Goal: Task Accomplishment & Management: Manage account settings

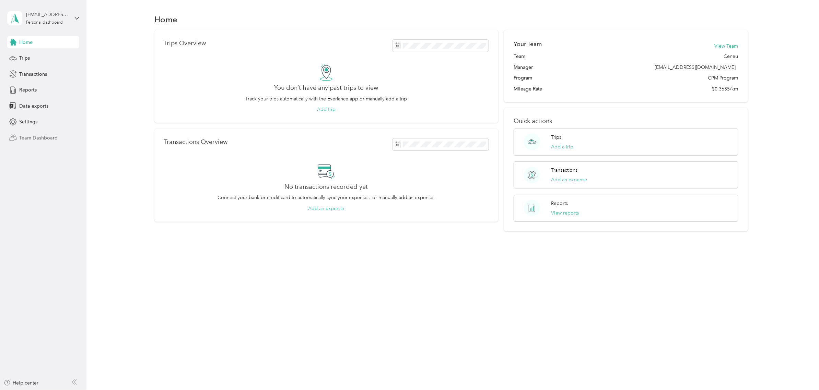
click at [34, 138] on span "Team Dashboard" at bounding box center [38, 137] width 38 height 7
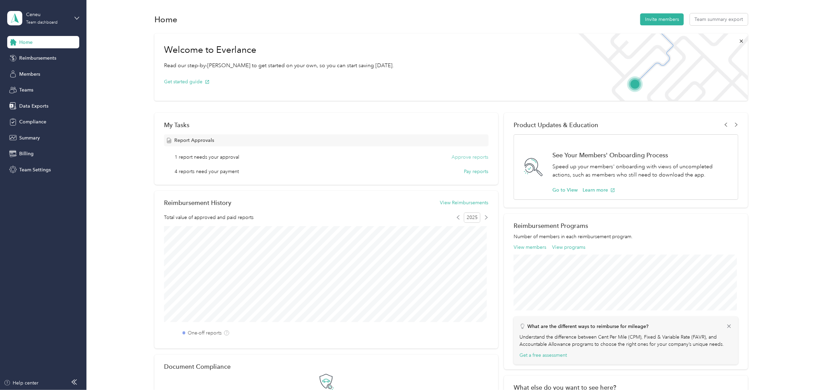
click at [474, 155] on button "Approve reports" at bounding box center [470, 157] width 37 height 7
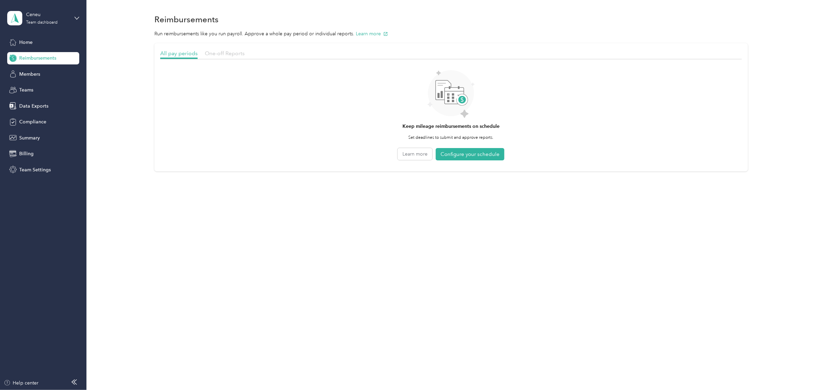
click at [219, 52] on span "One-off Reports" at bounding box center [225, 53] width 40 height 7
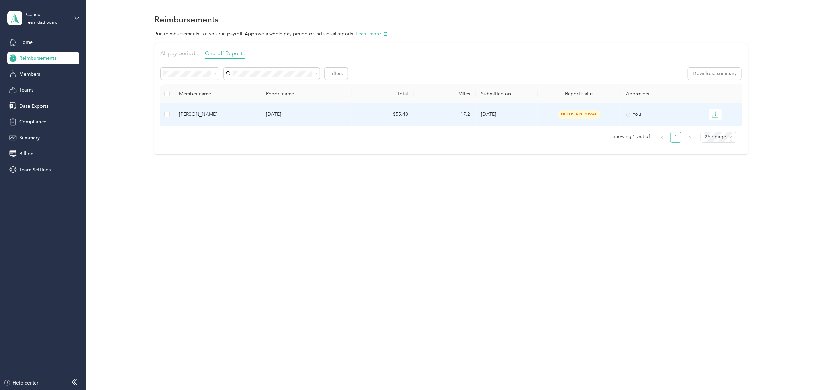
click at [265, 119] on td "[DATE]" at bounding box center [305, 114] width 91 height 23
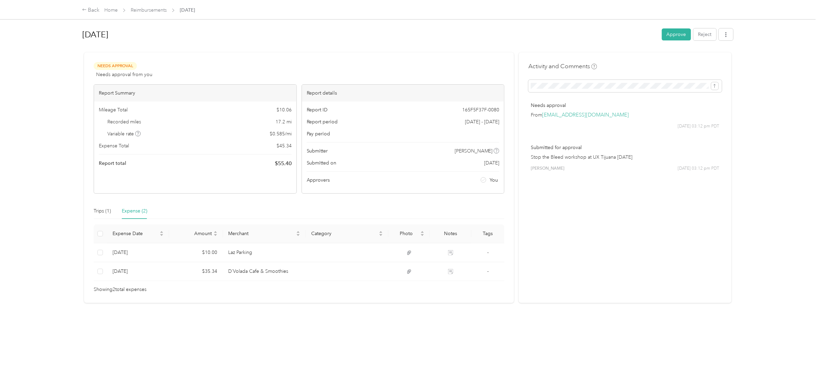
click at [131, 210] on div "Expense (2)" at bounding box center [134, 212] width 25 height 8
click at [100, 211] on div "Trips (1)" at bounding box center [102, 212] width 17 height 8
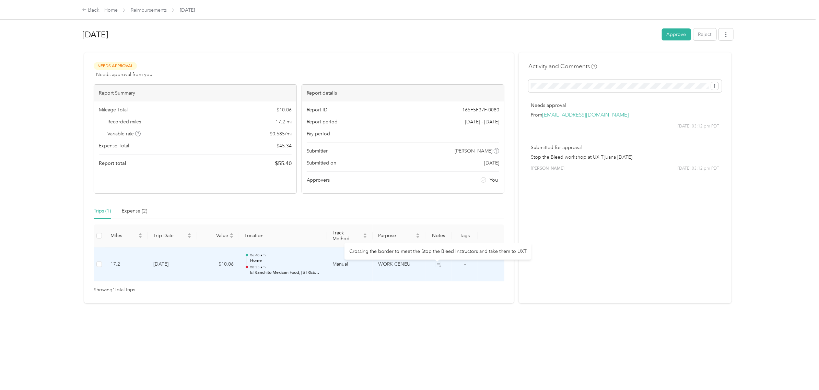
click at [436, 265] on icon at bounding box center [438, 264] width 5 height 5
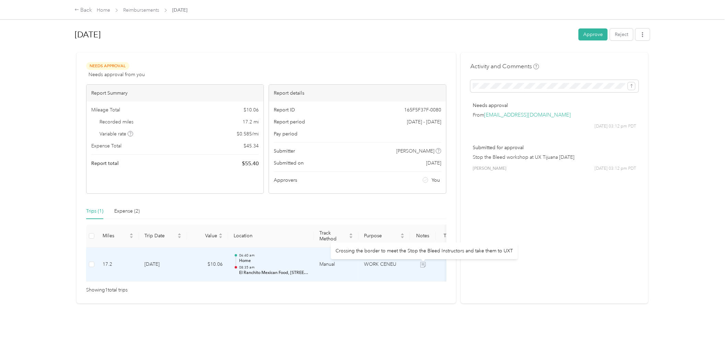
click at [423, 263] on icon at bounding box center [422, 264] width 5 height 5
click at [423, 265] on icon at bounding box center [422, 264] width 5 height 5
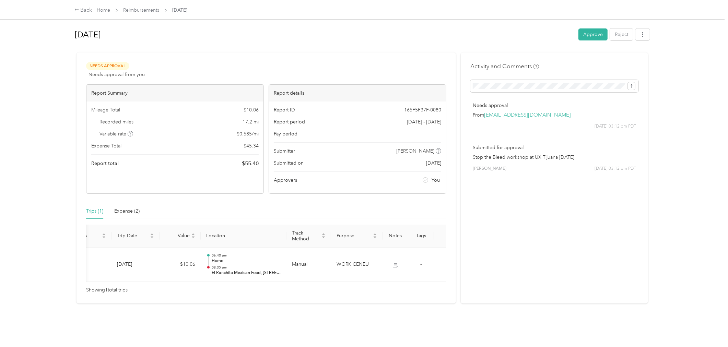
scroll to position [0, 43]
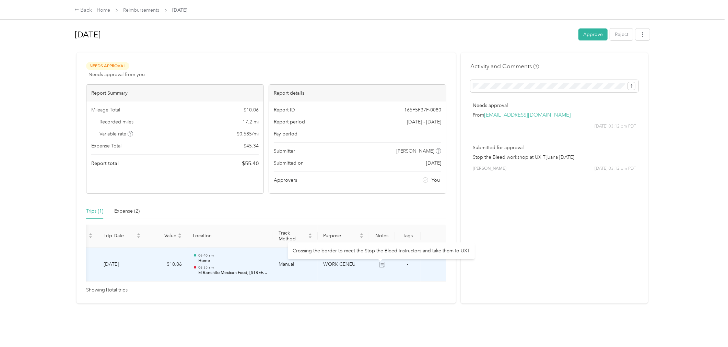
click at [381, 265] on icon at bounding box center [381, 264] width 5 height 5
drag, startPoint x: 380, startPoint y: 265, endPoint x: 470, endPoint y: 253, distance: 90.9
click at [470, 253] on div "Crossing the border to meet the Stop the Bleed Instructors and take them to UXT" at bounding box center [381, 251] width 187 height 17
copy div "Crossing the border to meet the Stop the Bleed Instructors and take them to UXT"
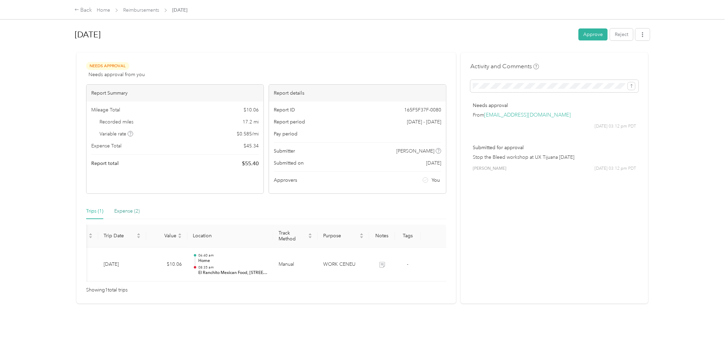
click at [127, 210] on div "Expense (2)" at bounding box center [126, 212] width 25 height 8
click at [640, 87] on div "Activity and Comments Needs approval From [EMAIL_ADDRESS][DOMAIN_NAME] [DATE] 0…" at bounding box center [554, 177] width 187 height 251
click at [630, 86] on icon "submit" at bounding box center [631, 86] width 5 height 5
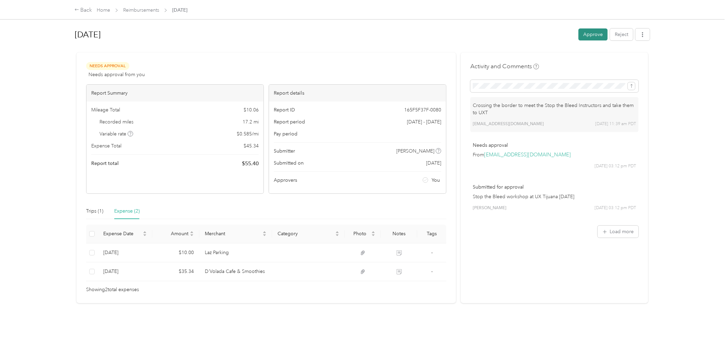
click at [591, 35] on button "Approve" at bounding box center [592, 34] width 29 height 12
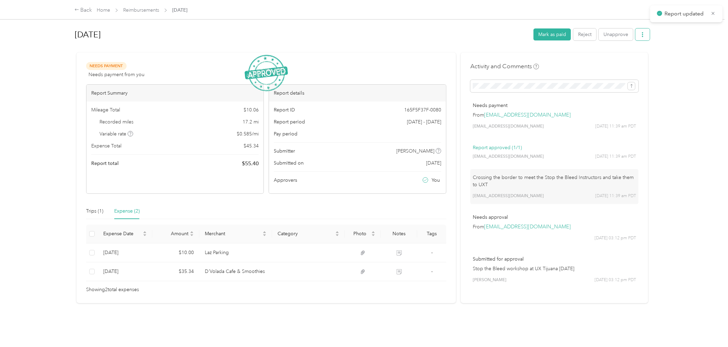
click at [641, 35] on icon "button" at bounding box center [642, 34] width 5 height 5
click at [622, 57] on span "Download" at bounding box center [620, 59] width 23 height 7
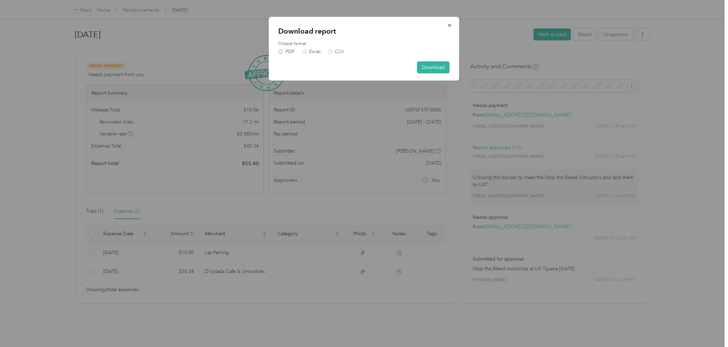
click at [279, 51] on label "PDF" at bounding box center [287, 51] width 16 height 5
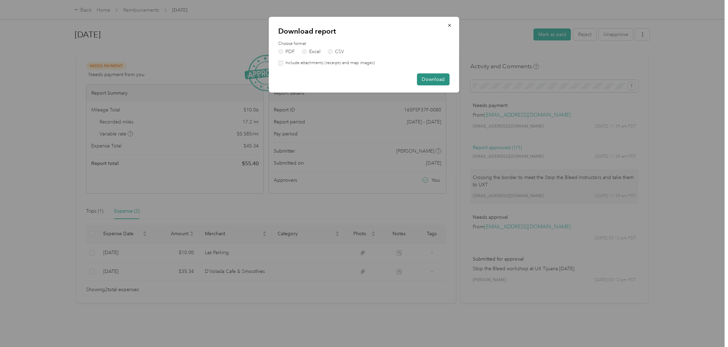
click at [439, 78] on button "Download" at bounding box center [433, 79] width 33 height 12
